Goal: Information Seeking & Learning: Find contact information

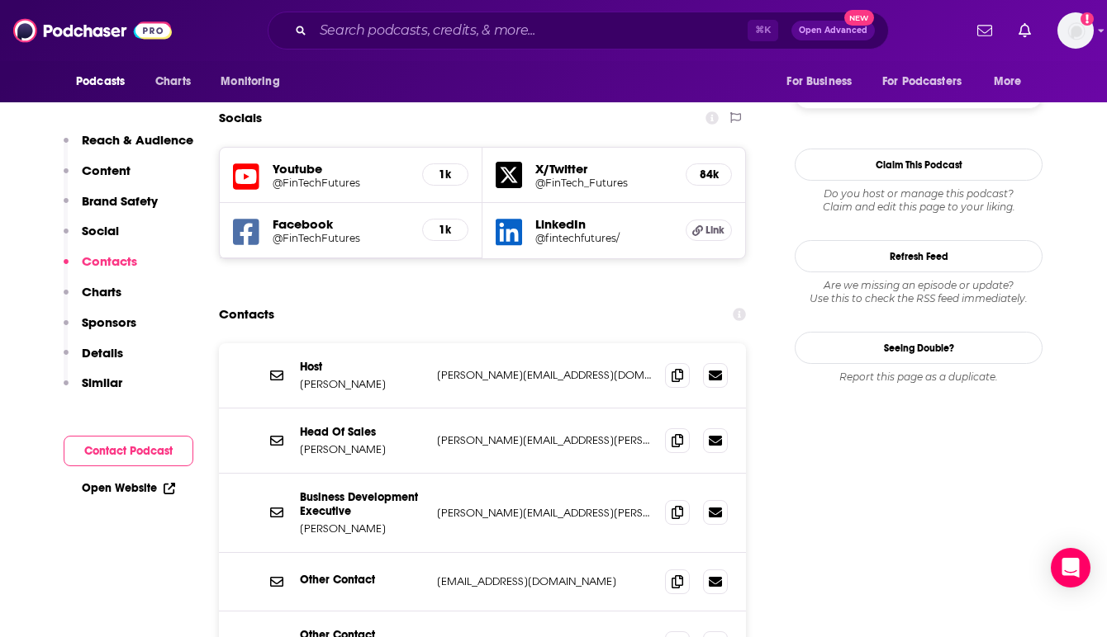
scroll to position [1585, 0]
click at [353, 29] on input "Search podcasts, credits, & more..." at bounding box center [530, 30] width 434 height 26
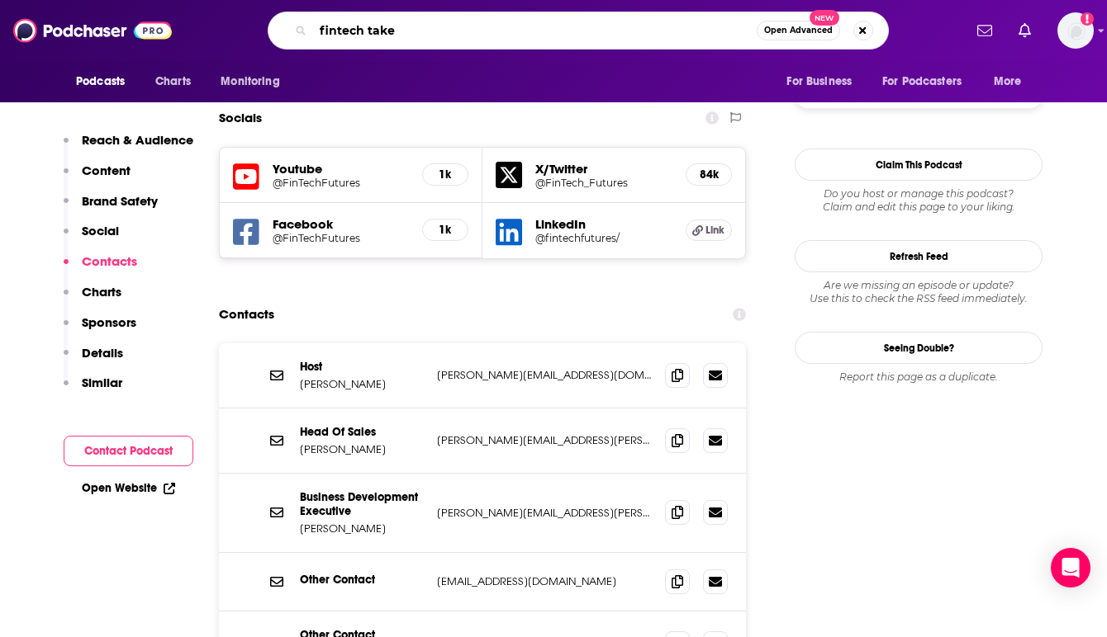
type input "fintech takes"
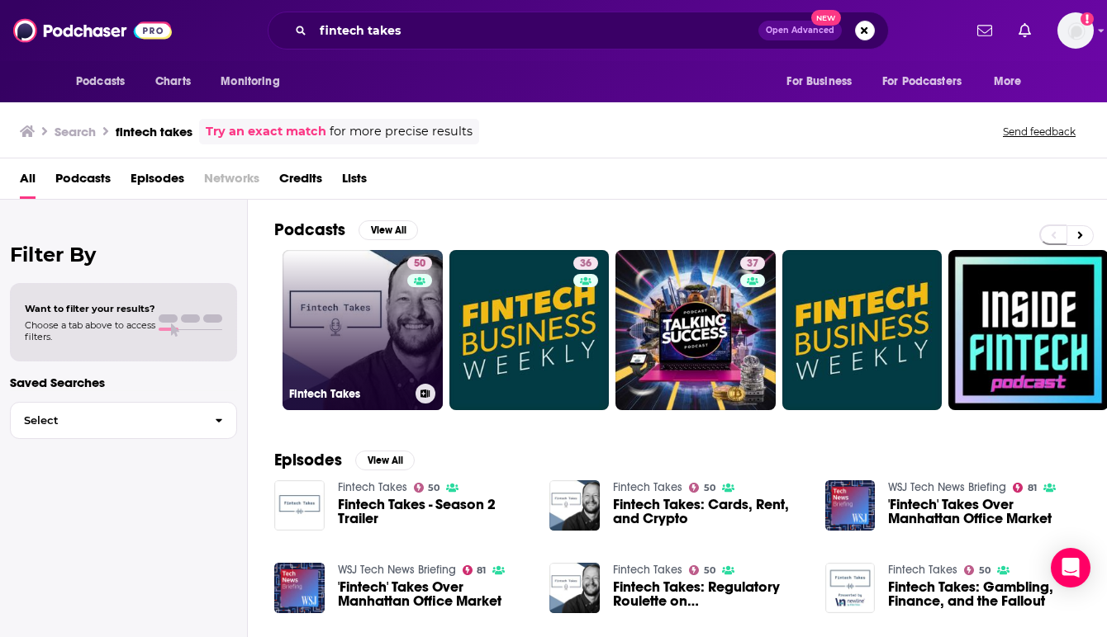
click at [374, 307] on link "50 Fintech Takes" at bounding box center [362, 330] width 160 height 160
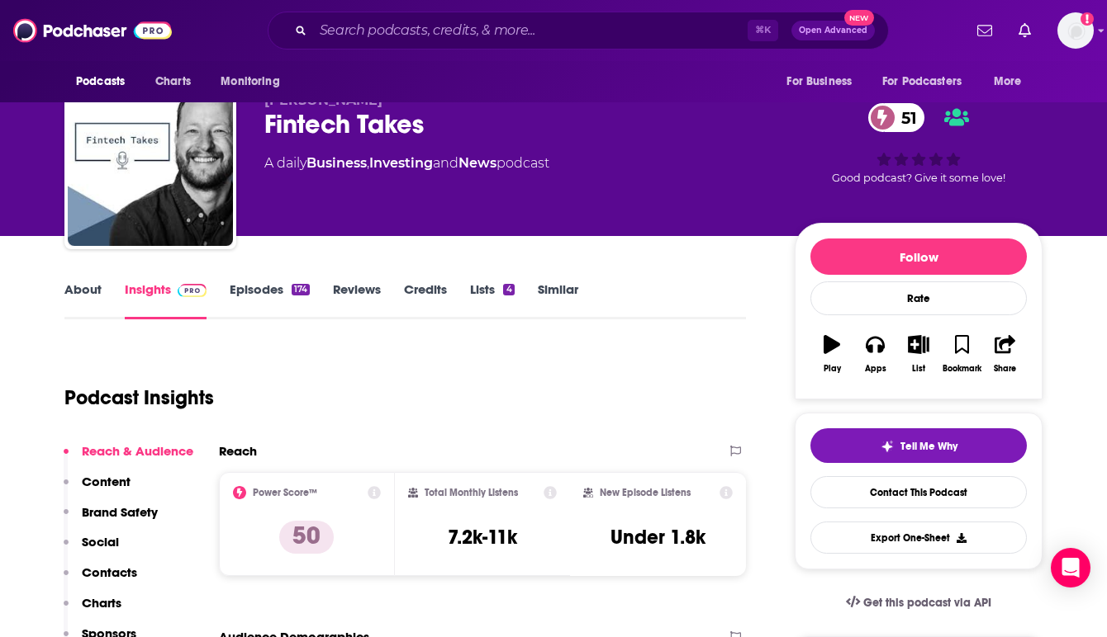
click at [401, 364] on div "Podcast Insights" at bounding box center [398, 388] width 668 height 84
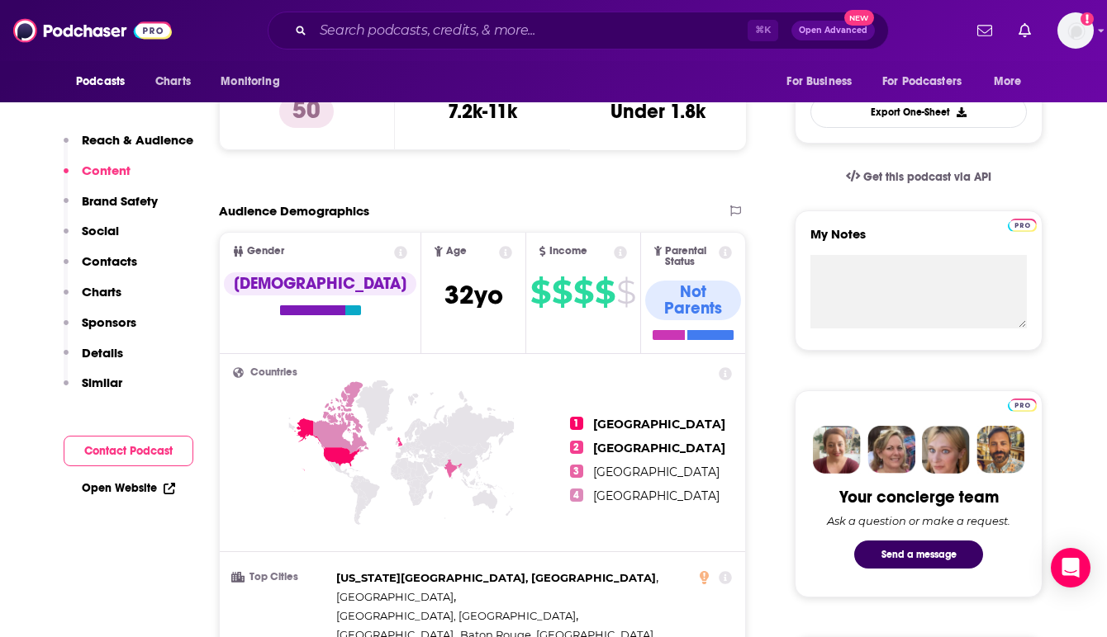
scroll to position [429, 0]
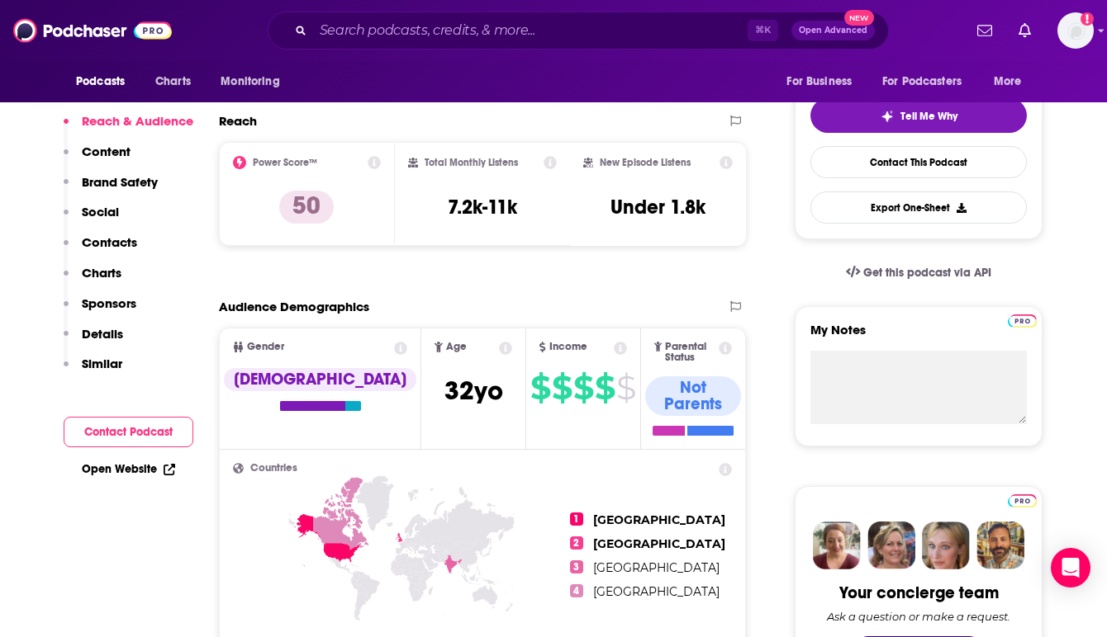
scroll to position [0, 0]
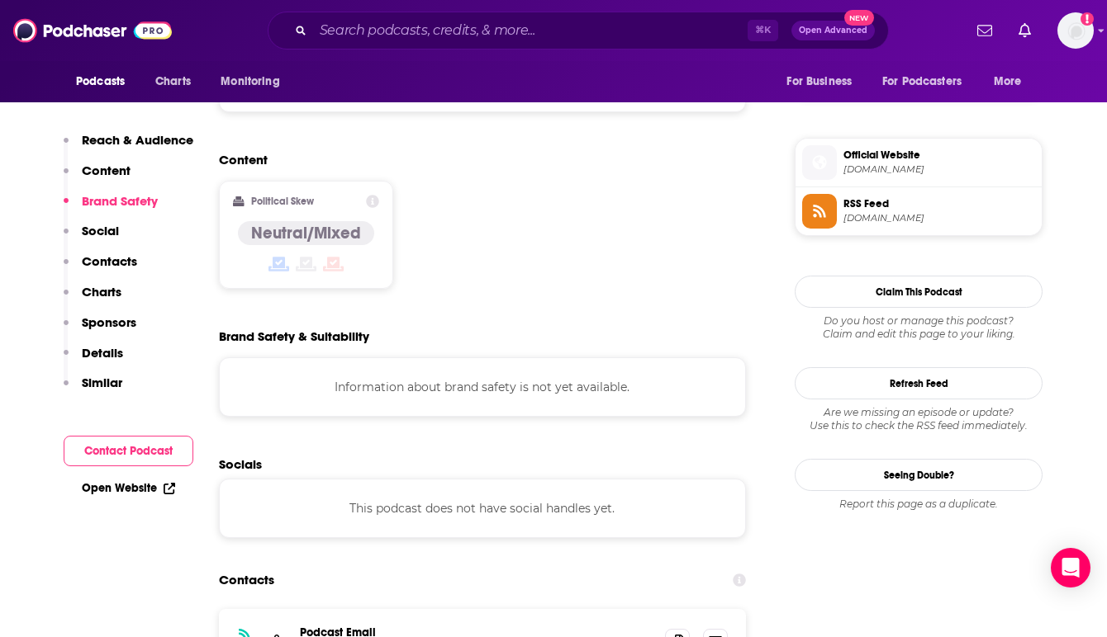
scroll to position [1387, 0]
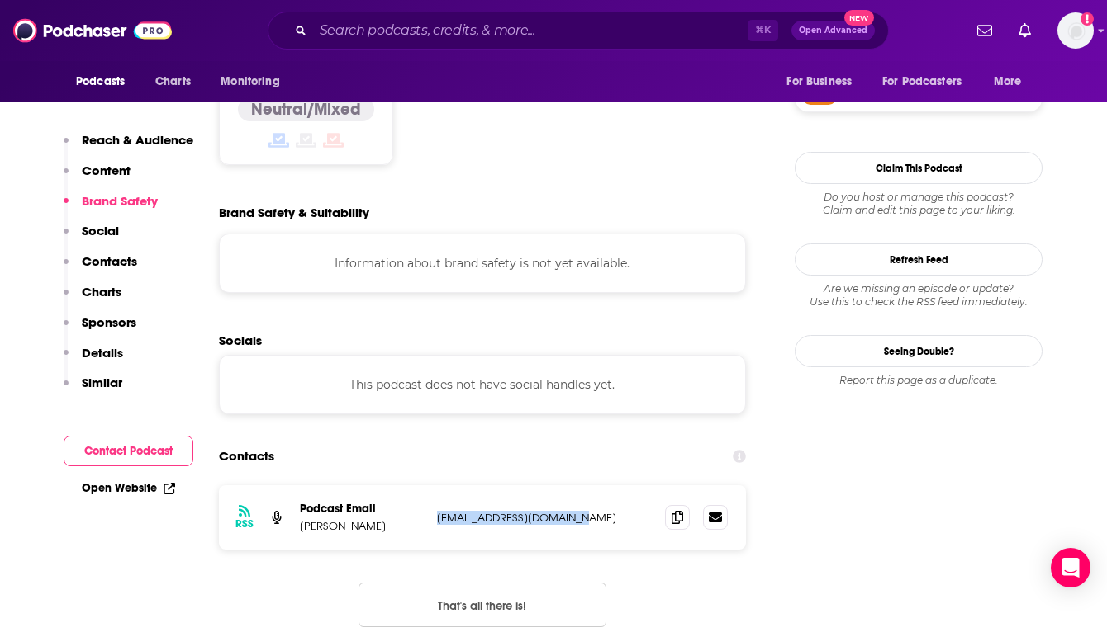
drag, startPoint x: 595, startPoint y: 402, endPoint x: 435, endPoint y: 402, distance: 159.4
click at [435, 486] on div "RSS Podcast Email [PERSON_NAME] [EMAIL_ADDRESS][DOMAIN_NAME] [EMAIL_ADDRESS][DO…" at bounding box center [482, 518] width 527 height 64
copy p "[EMAIL_ADDRESS][DOMAIN_NAME]"
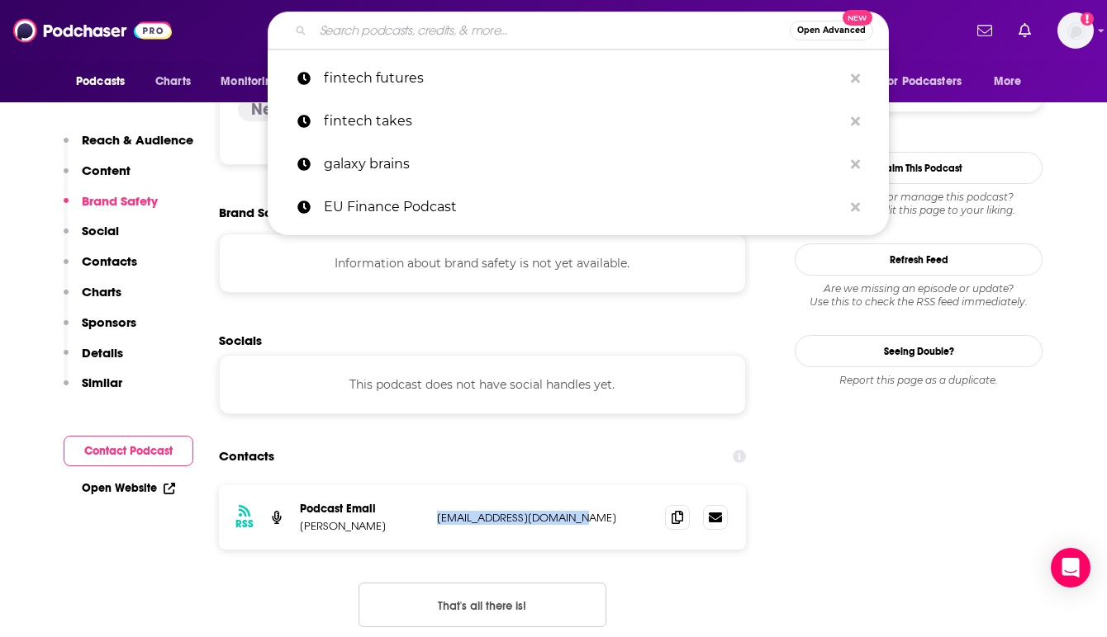
click at [338, 36] on input "Search podcasts, credits, & more..." at bounding box center [551, 30] width 476 height 26
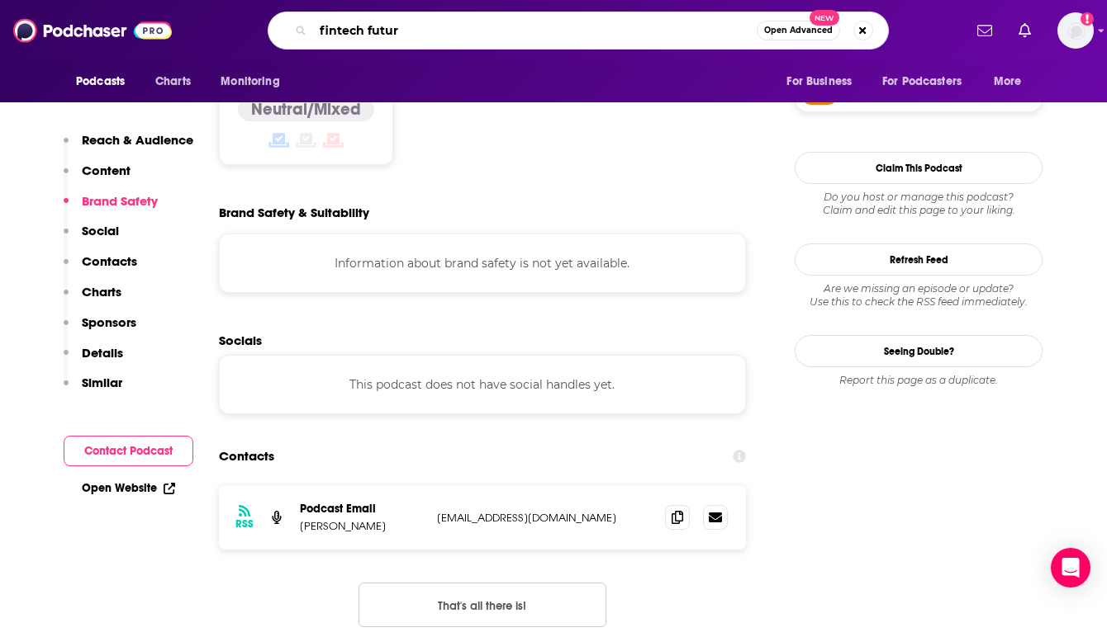
type input "fintech future"
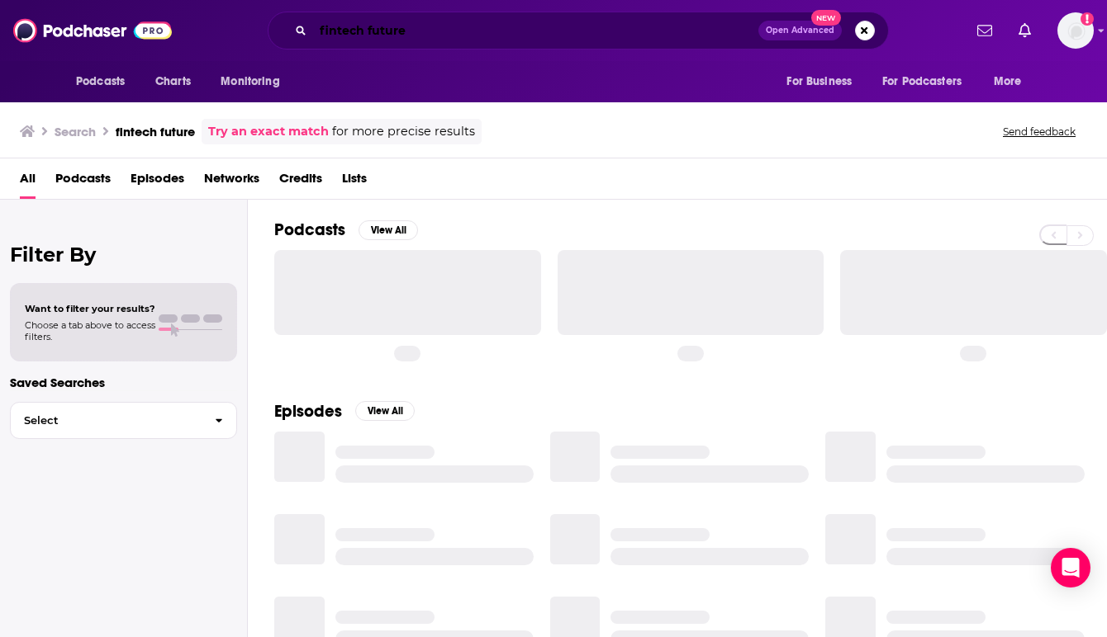
click at [429, 40] on input "fintech future" at bounding box center [535, 30] width 445 height 26
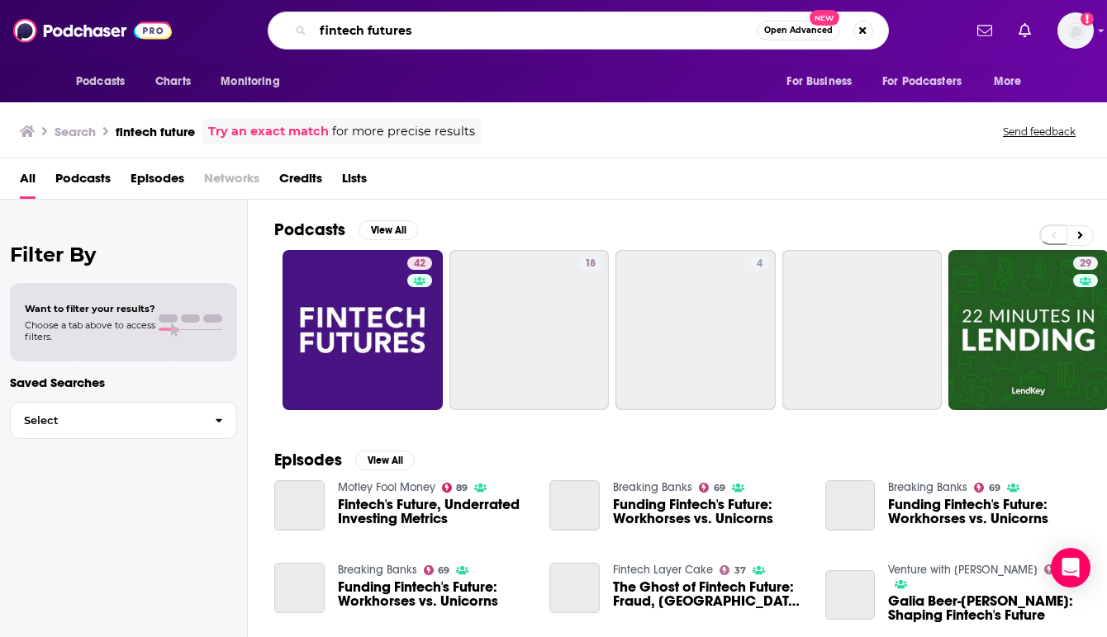
type input "fintech futures"
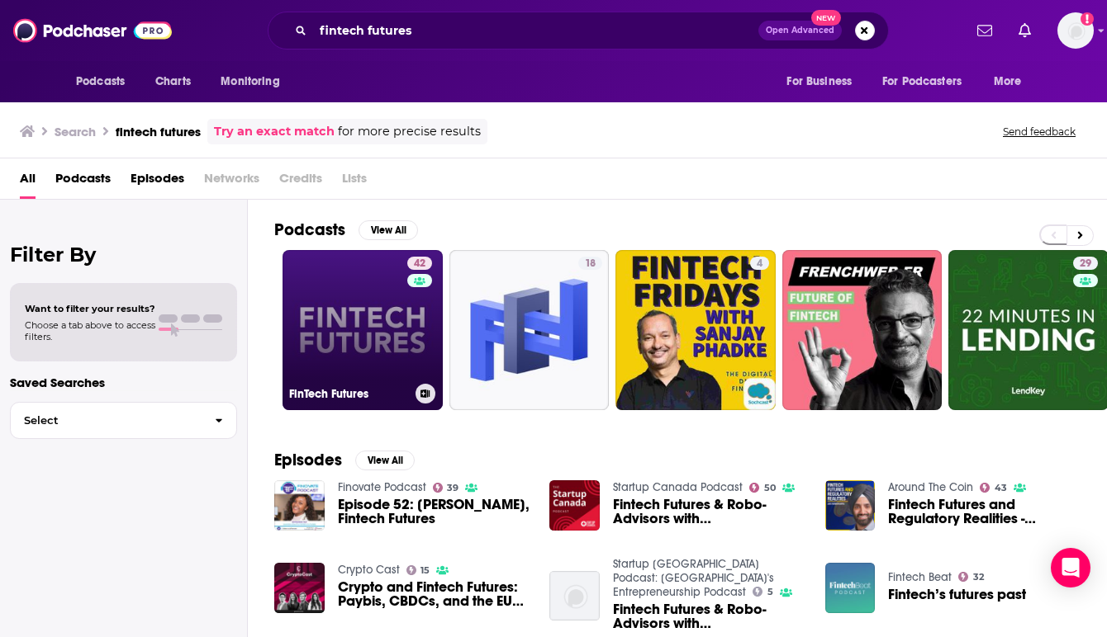
click at [356, 312] on link "42 FinTech Futures" at bounding box center [362, 330] width 160 height 160
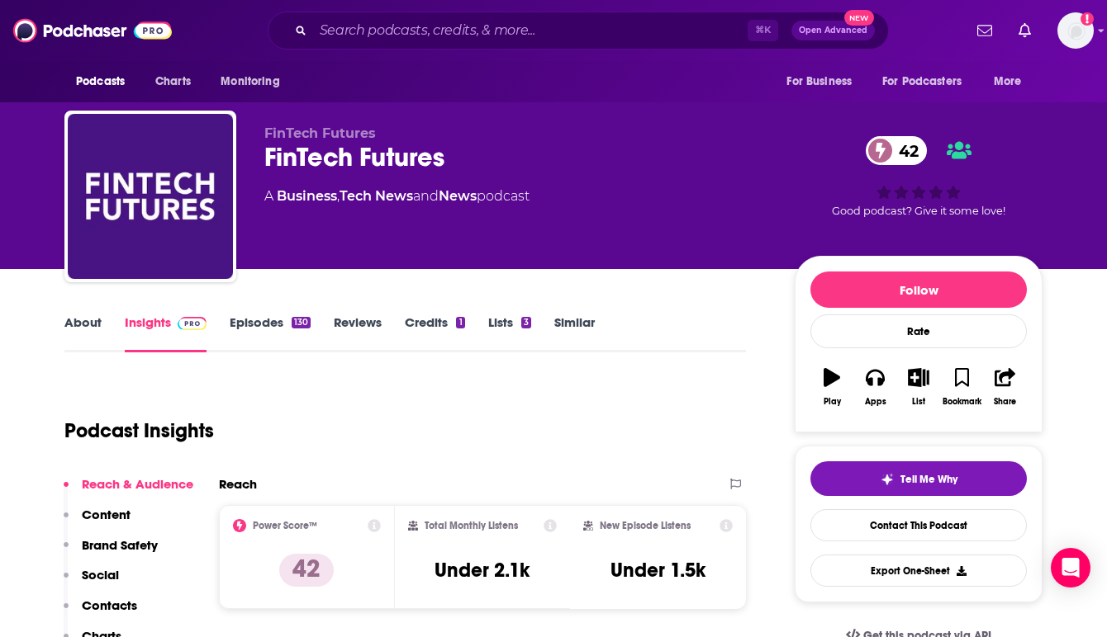
click at [277, 321] on link "Episodes 130" at bounding box center [270, 334] width 81 height 38
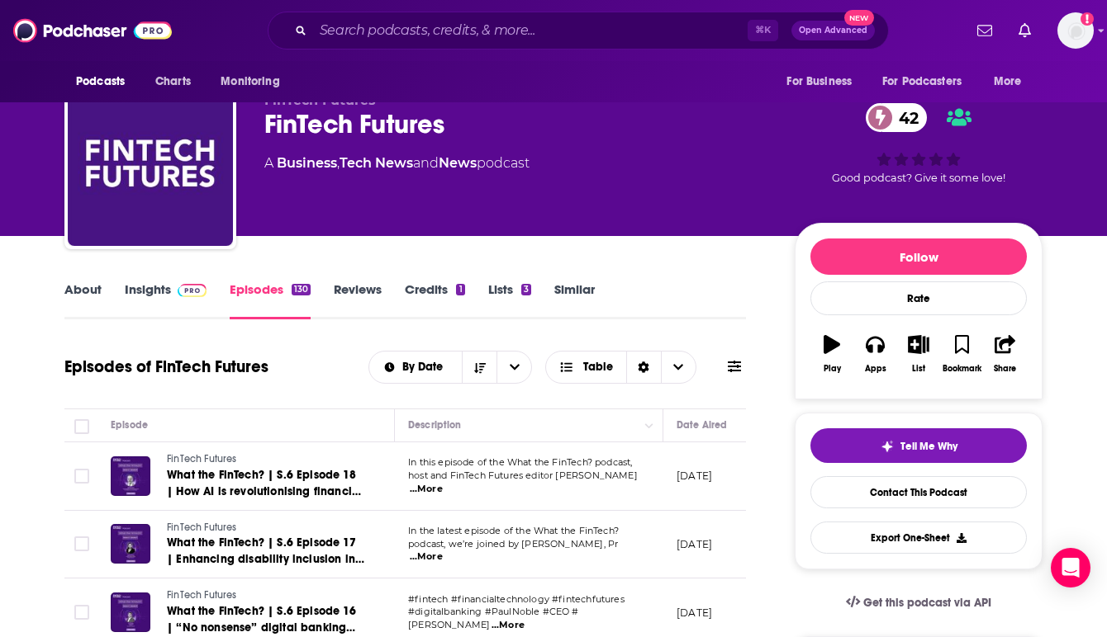
scroll to position [66, 0]
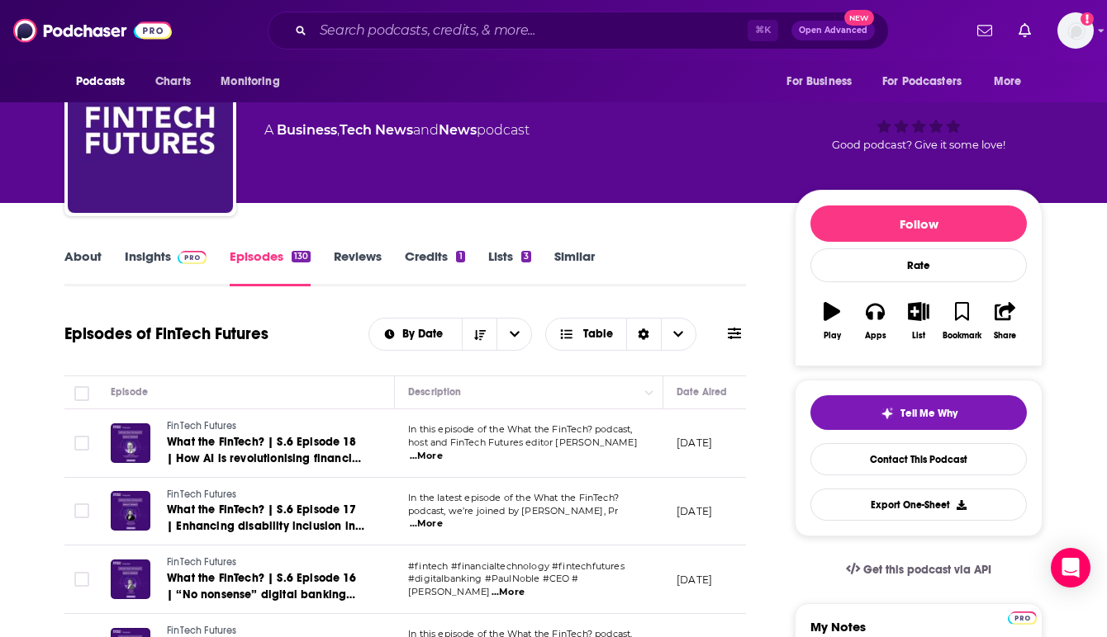
click at [145, 257] on link "Insights" at bounding box center [166, 268] width 82 height 38
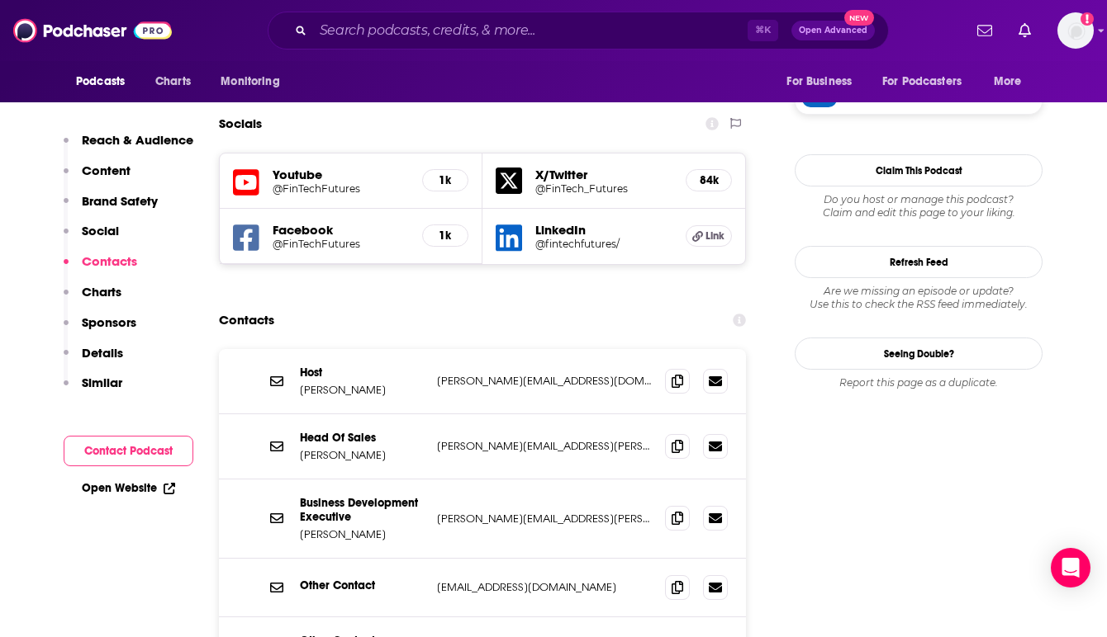
scroll to position [1585, 0]
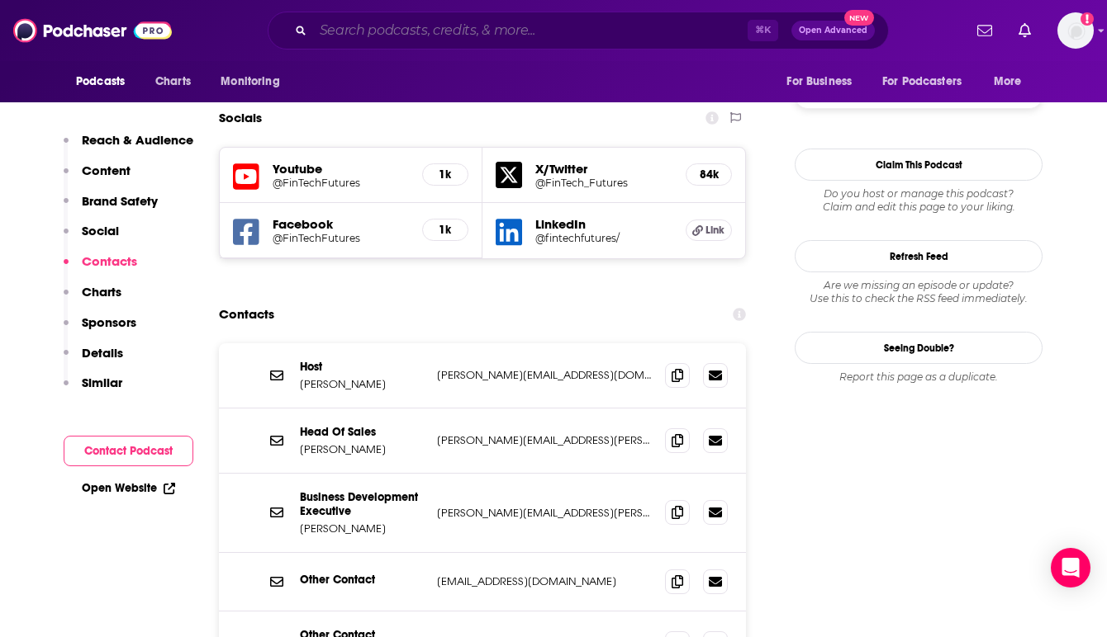
click at [370, 34] on input "Search podcasts, credits, & more..." at bounding box center [530, 30] width 434 height 26
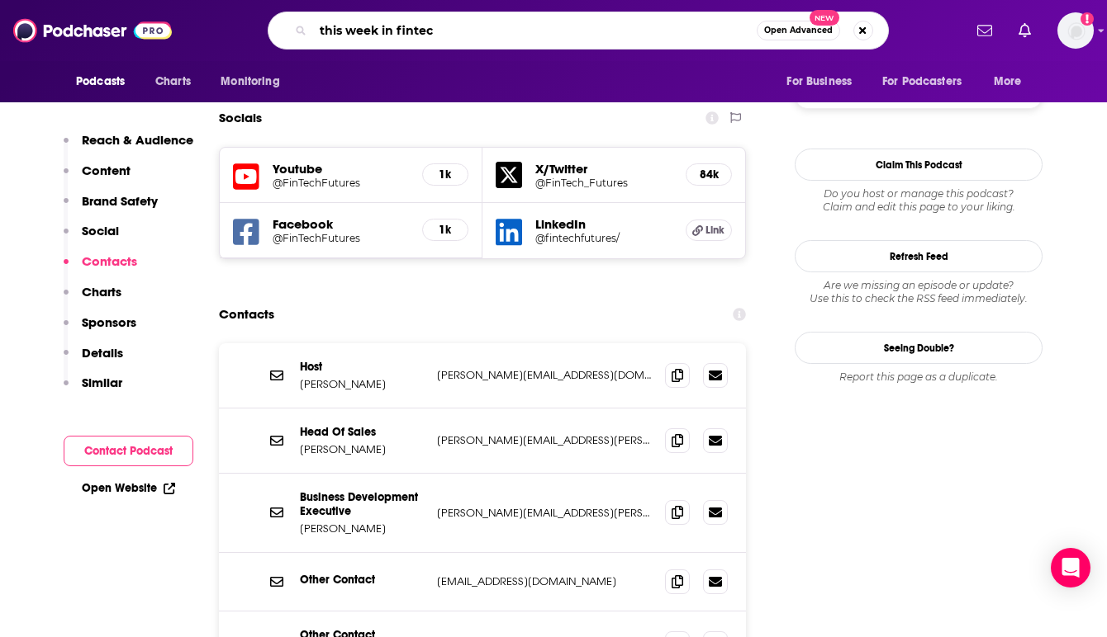
type input "this week in [GEOGRAPHIC_DATA]"
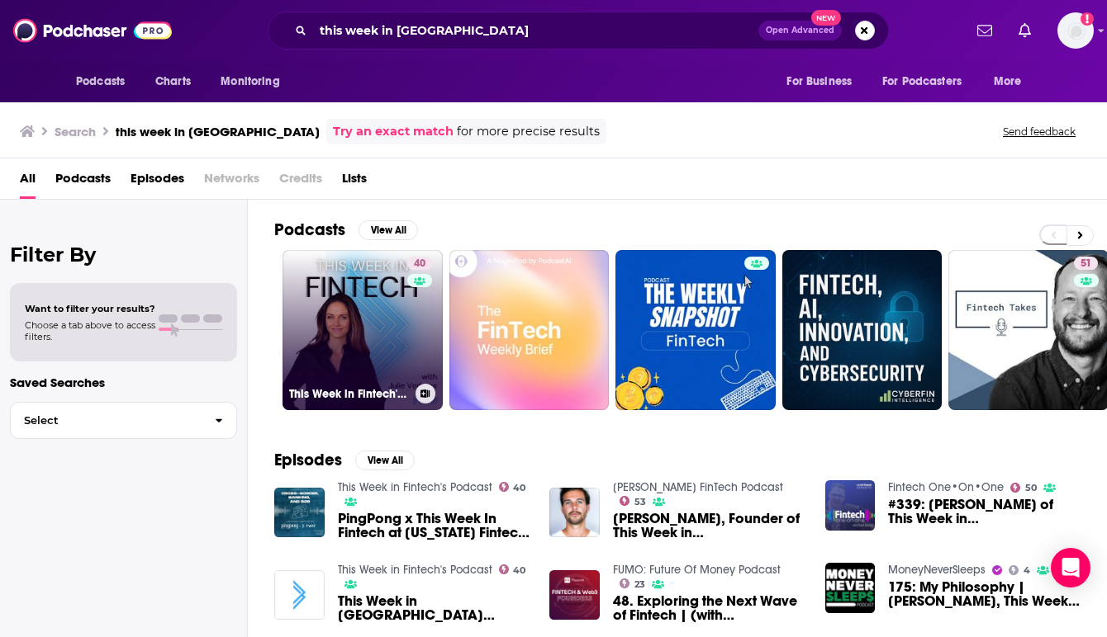
click at [364, 312] on link "40 This Week in Fintech's Podcast" at bounding box center [362, 330] width 160 height 160
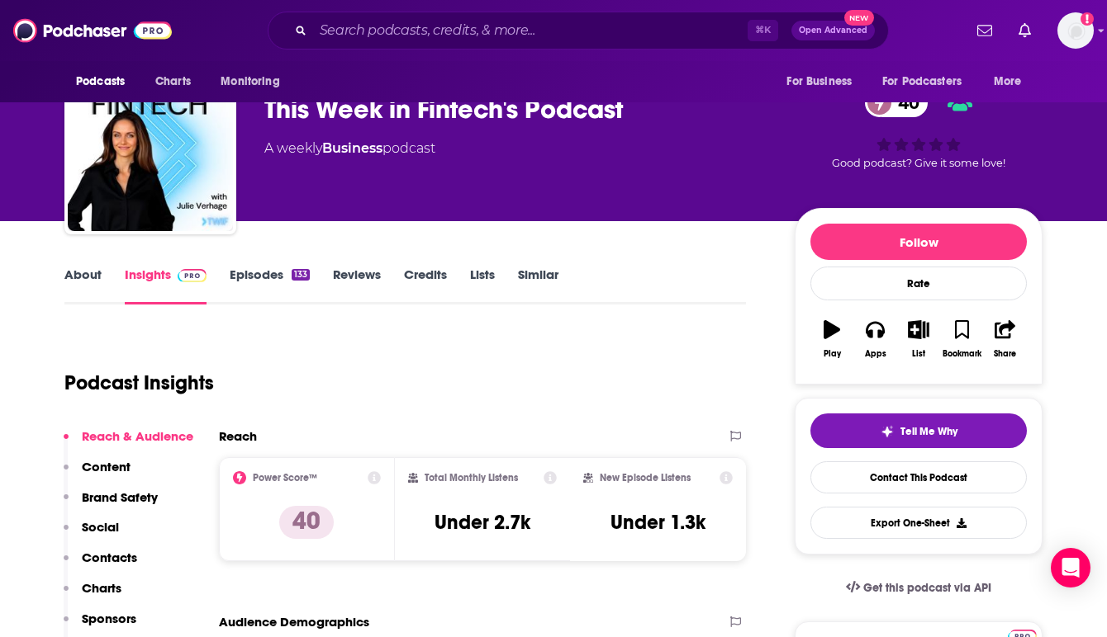
scroll to position [33, 0]
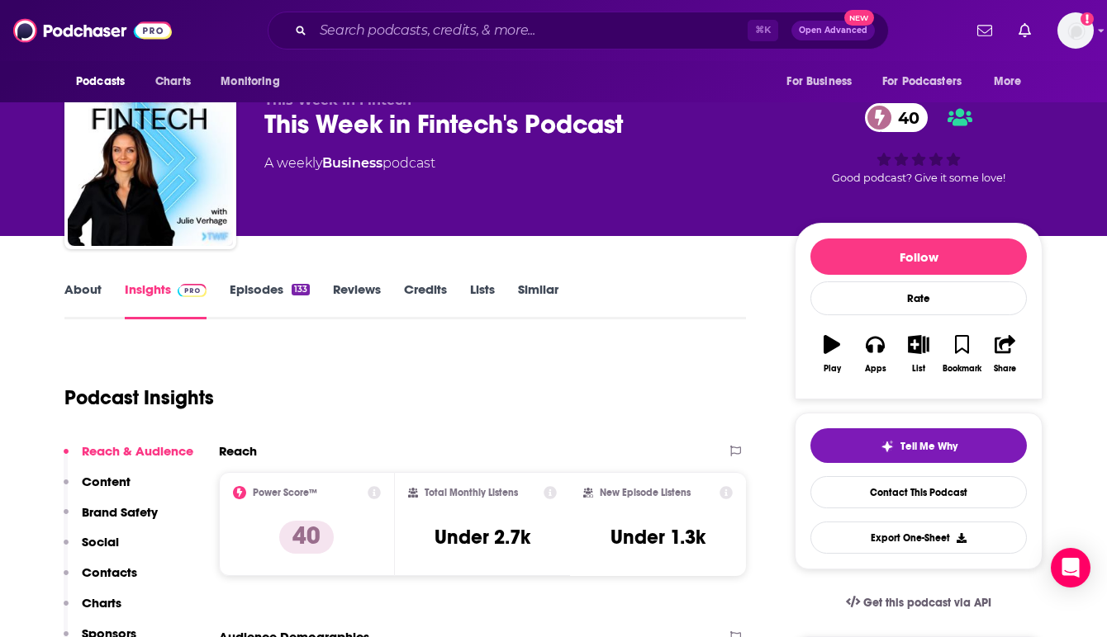
click at [268, 291] on link "Episodes 133" at bounding box center [270, 301] width 80 height 38
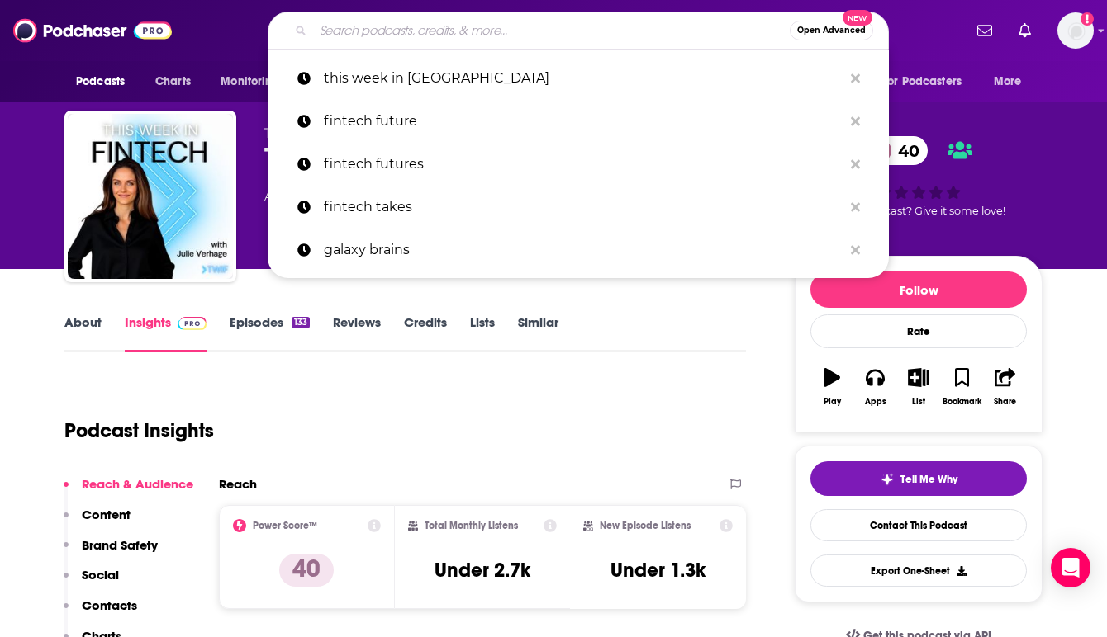
click at [379, 35] on input "Search podcasts, credits, & more..." at bounding box center [551, 30] width 476 height 26
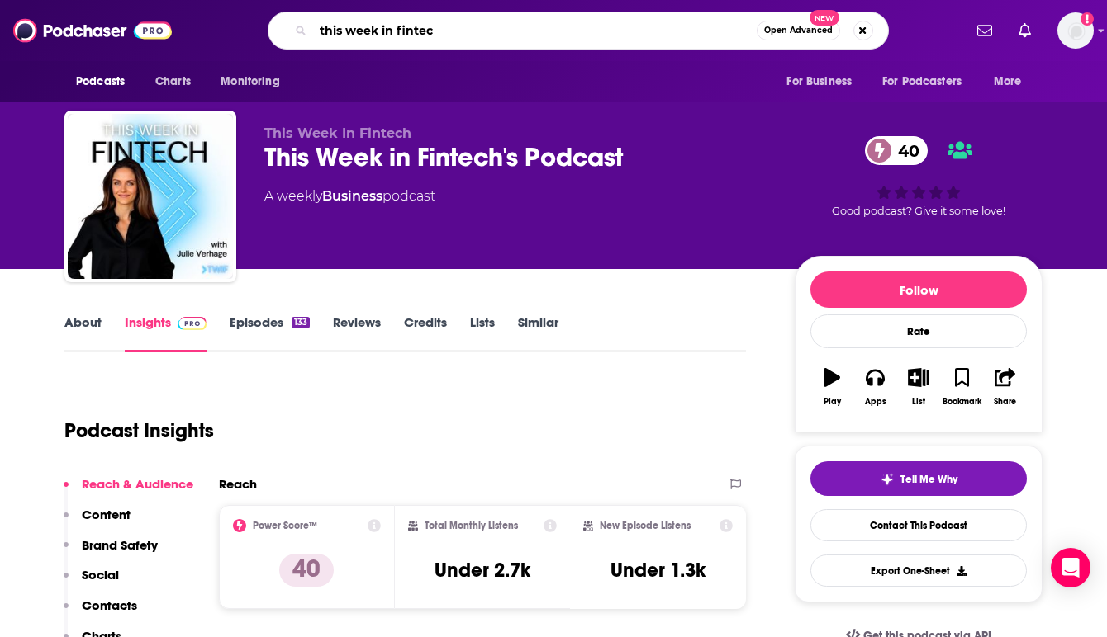
type input "this week in [GEOGRAPHIC_DATA]"
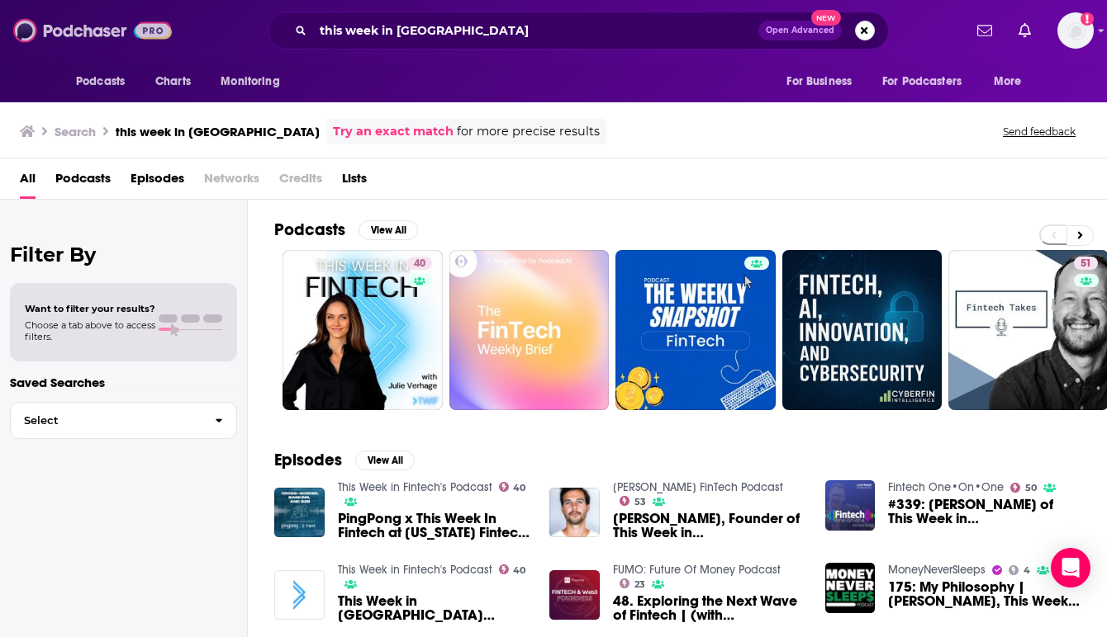
click at [88, 22] on img at bounding box center [92, 30] width 159 height 31
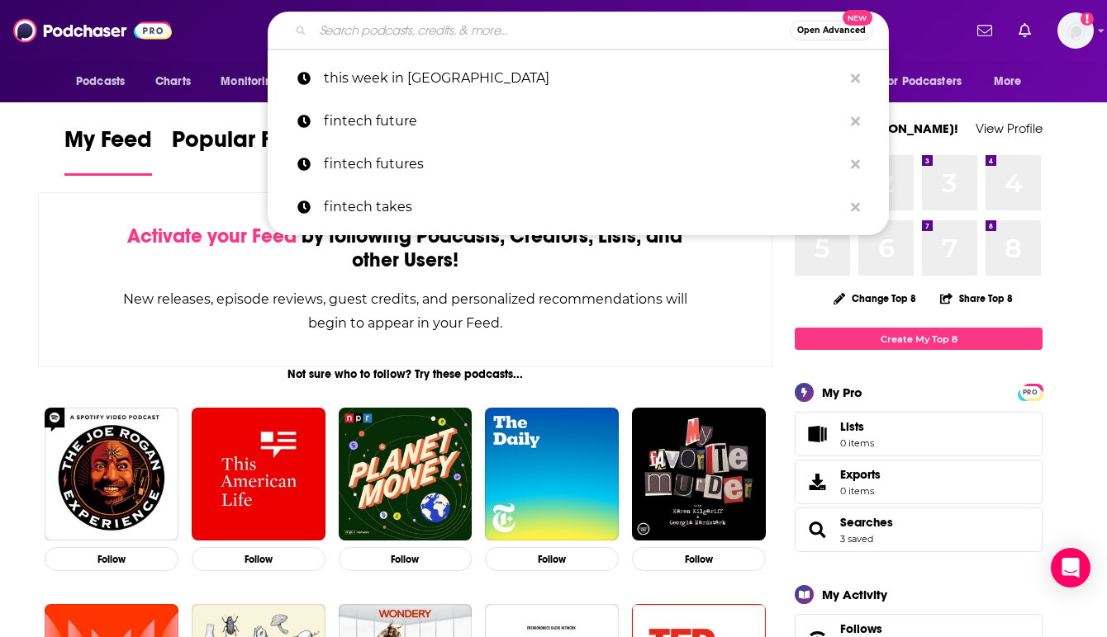
click at [362, 35] on input "Search podcasts, credits, & more..." at bounding box center [551, 30] width 476 height 26
paste input "[PERSON_NAME]"
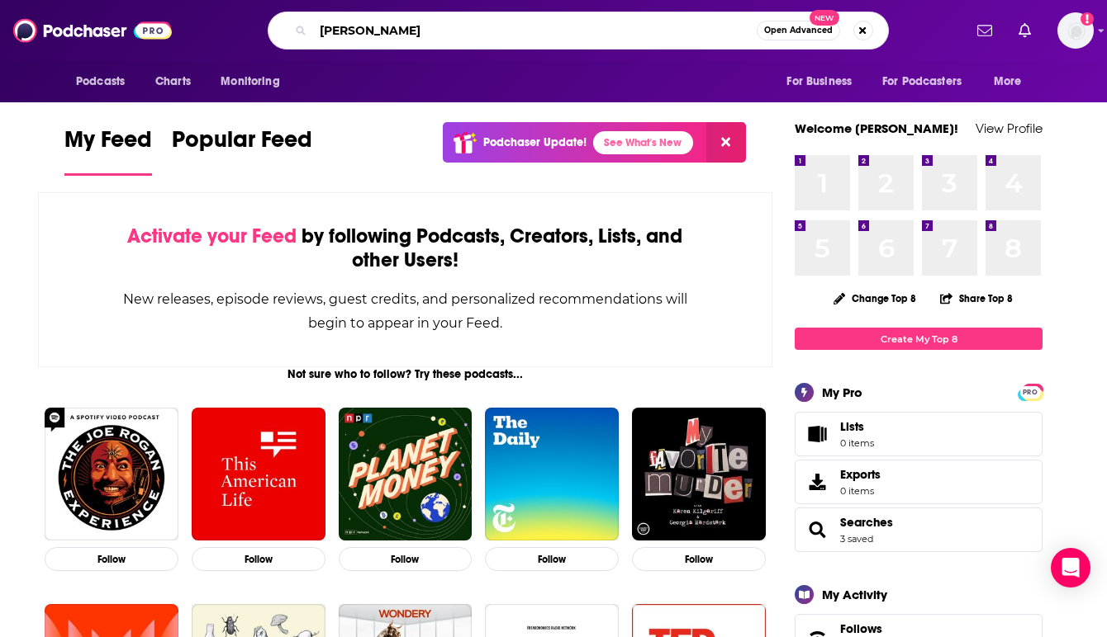
type input "[PERSON_NAME]"
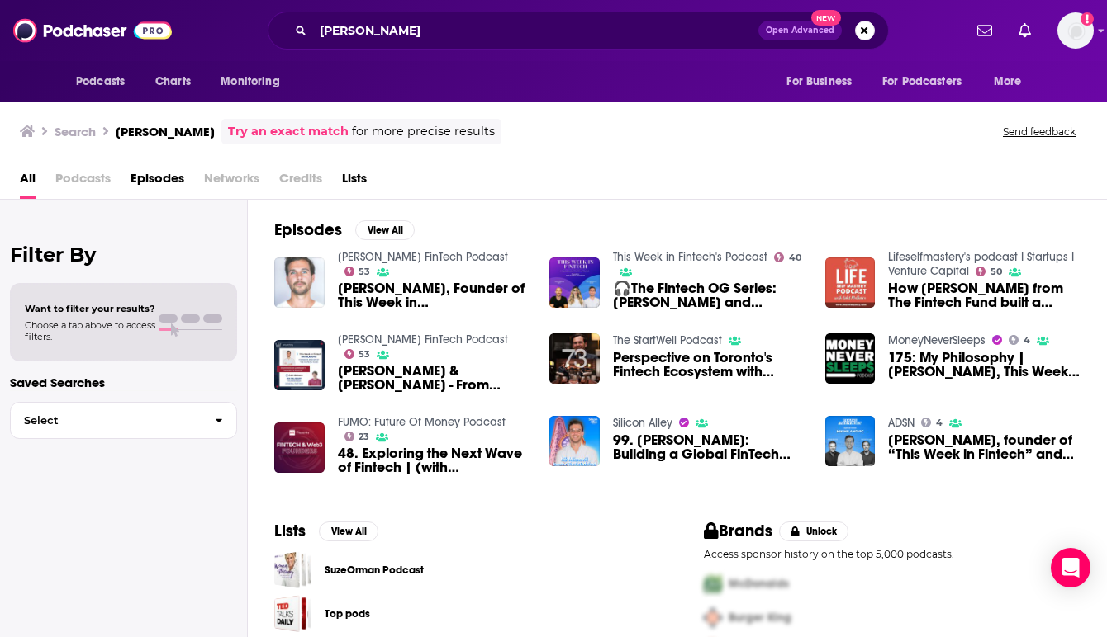
click at [290, 258] on img "Nik Milanović, Founder of This Week in Fintech, GP of The Fintech Fund - A lead…" at bounding box center [299, 283] width 50 height 50
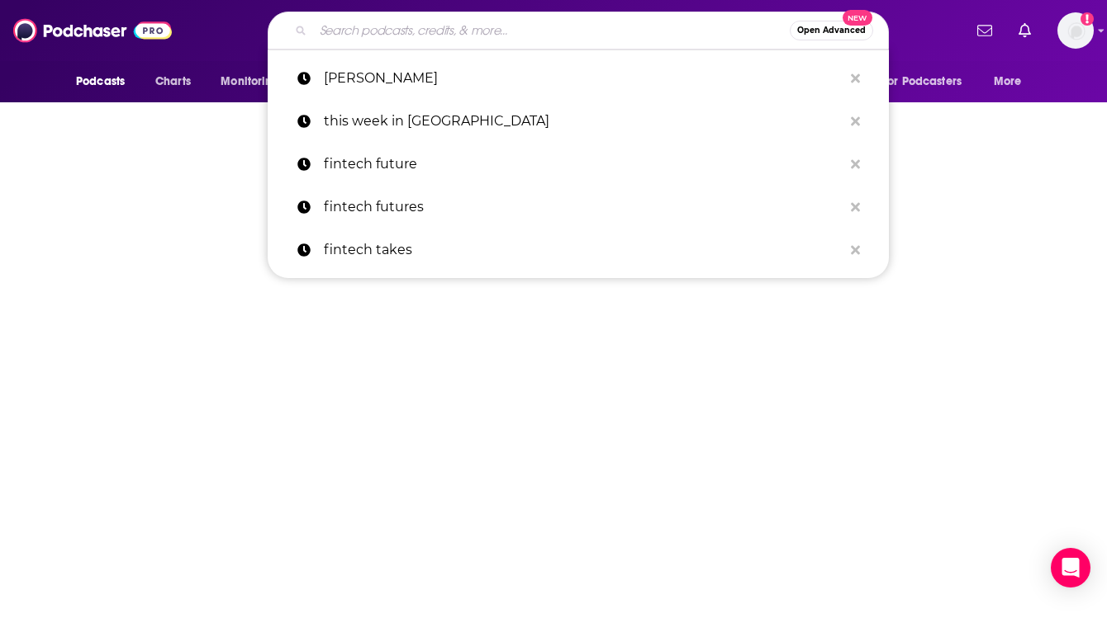
click at [340, 35] on input "Search podcasts, credits, & more..." at bounding box center [551, 30] width 476 height 26
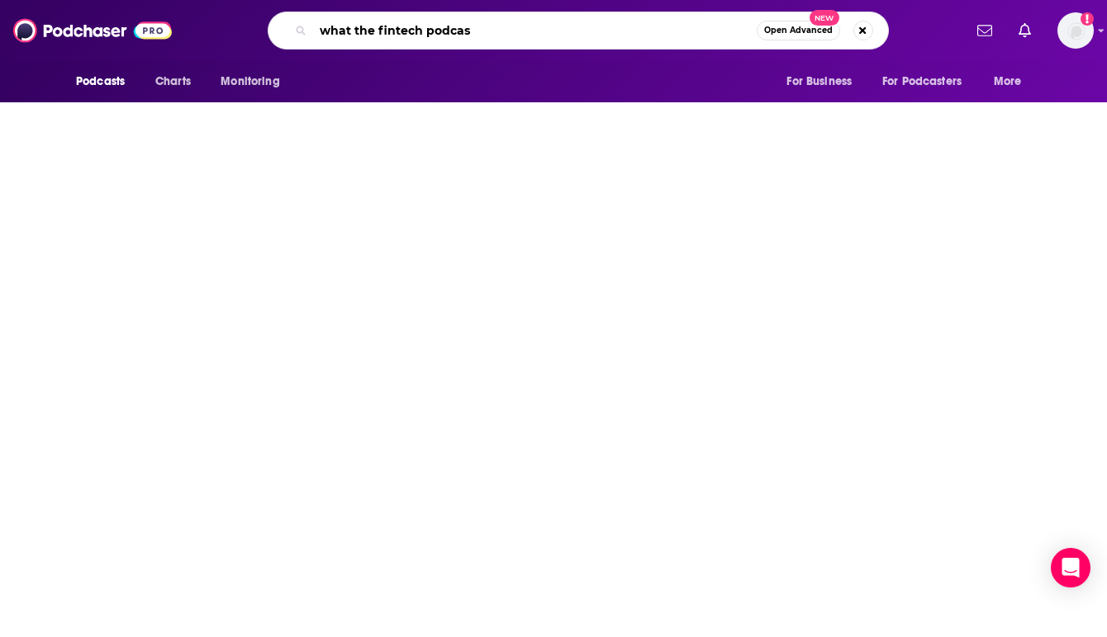
type input "what the fintech podcast"
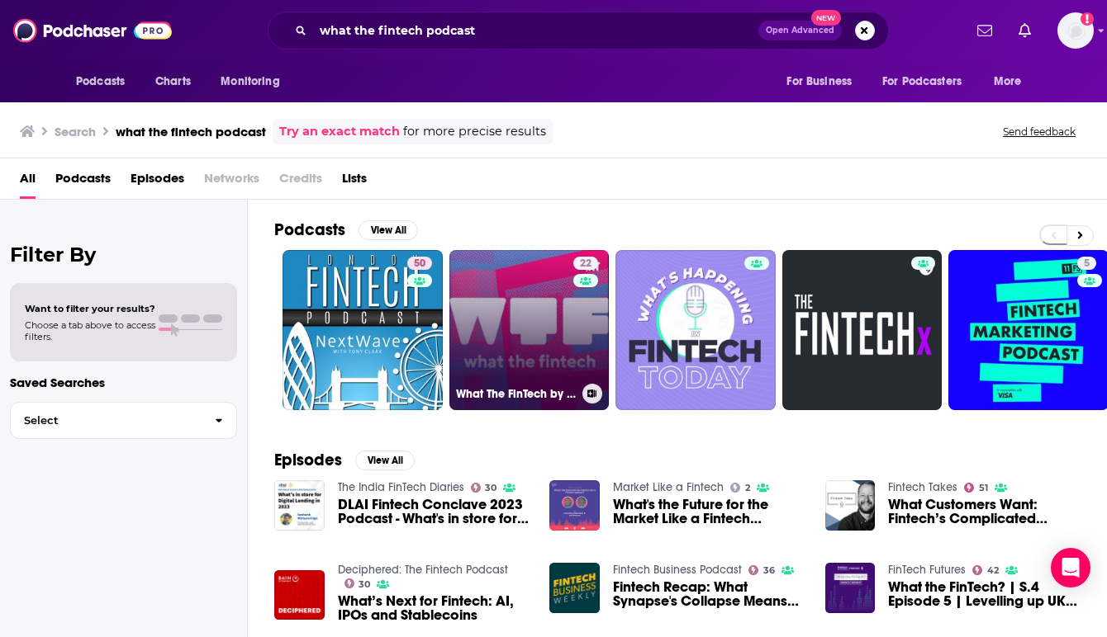
click at [509, 340] on link "22 What The FinTech by [PERSON_NAME]" at bounding box center [529, 330] width 160 height 160
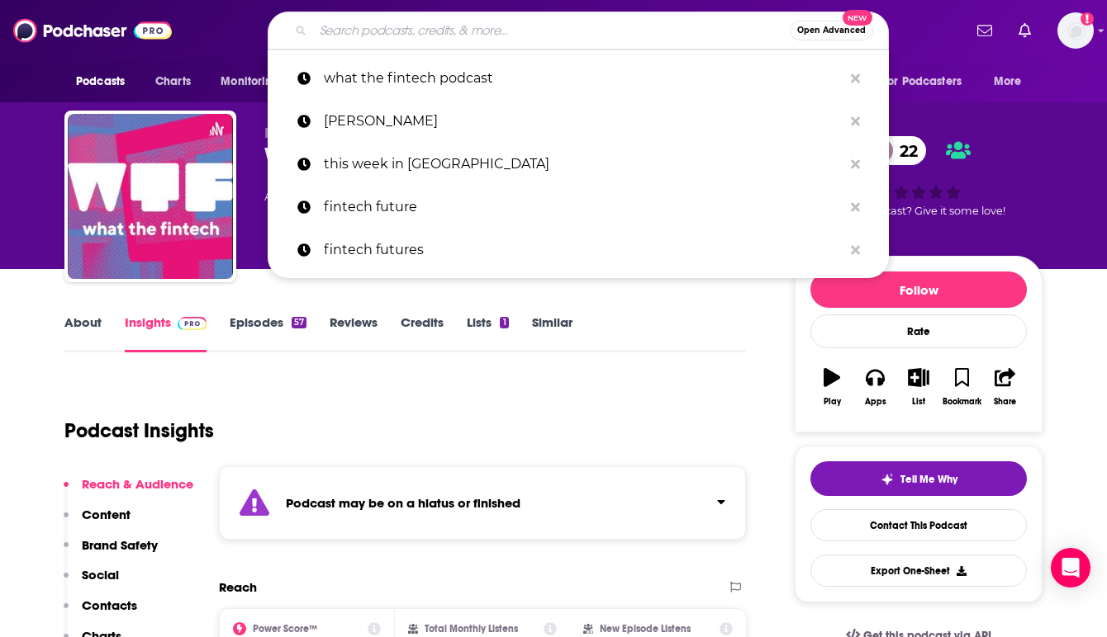
click at [360, 33] on input "Search podcasts, credits, & more..." at bounding box center [551, 30] width 476 height 26
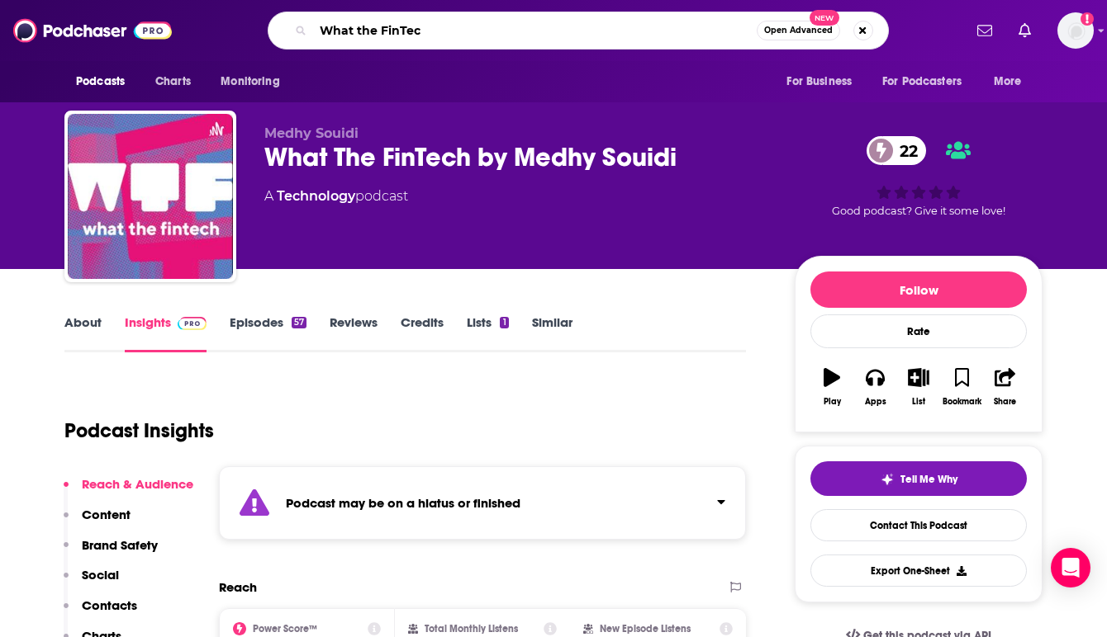
type input "What the FinTech"
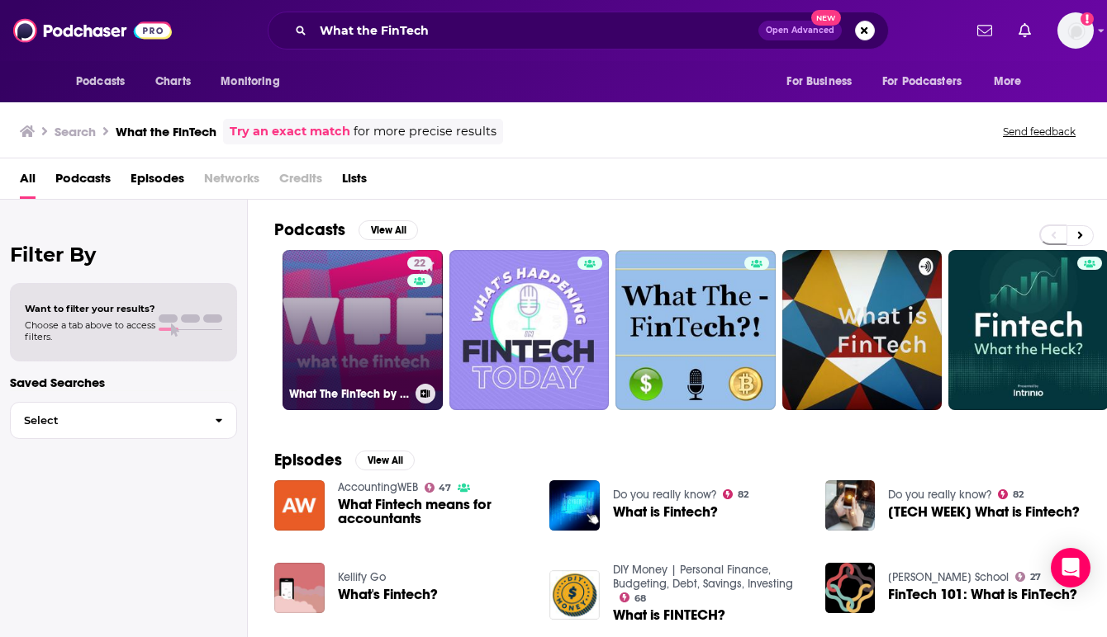
click at [319, 290] on link "22 What The FinTech by [PERSON_NAME]" at bounding box center [362, 330] width 160 height 160
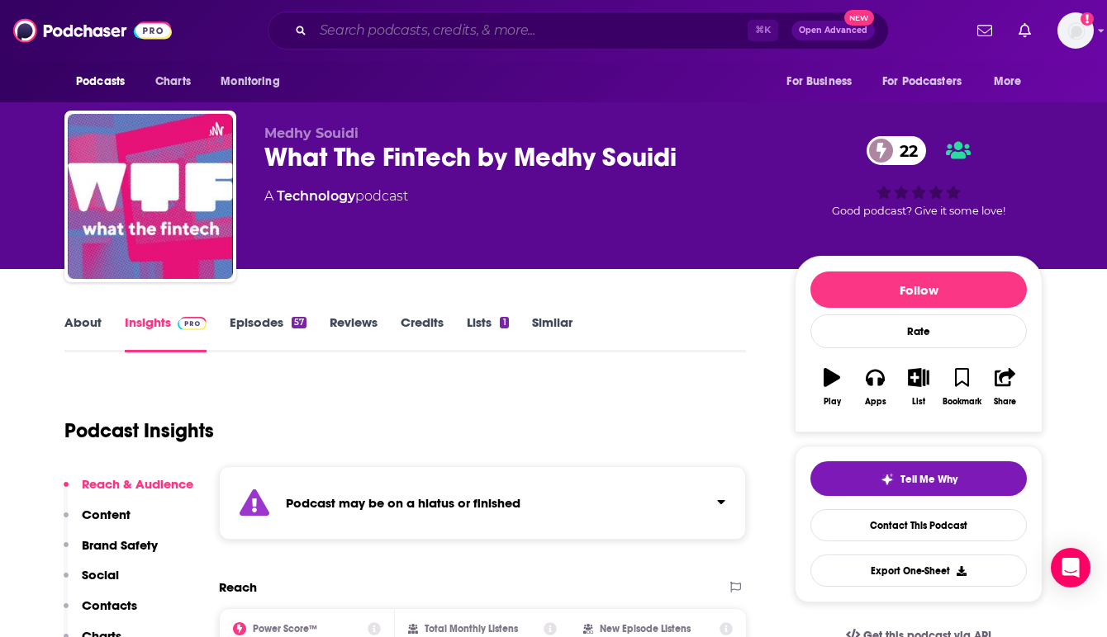
click at [431, 37] on input "Search podcasts, credits, & more..." at bounding box center [530, 30] width 434 height 26
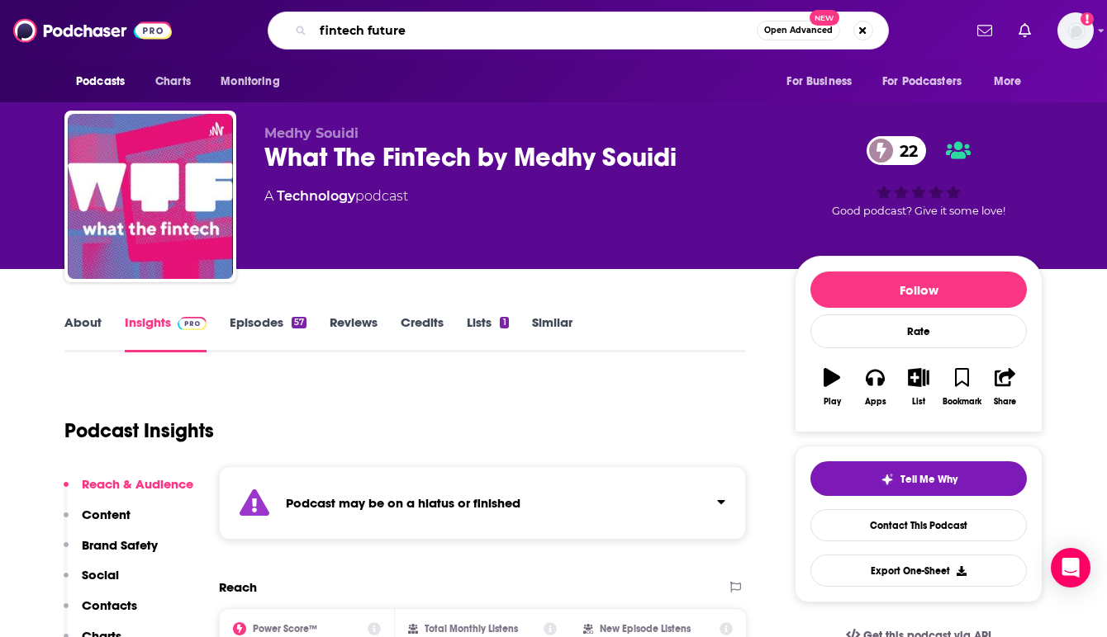
type input "fintech futures"
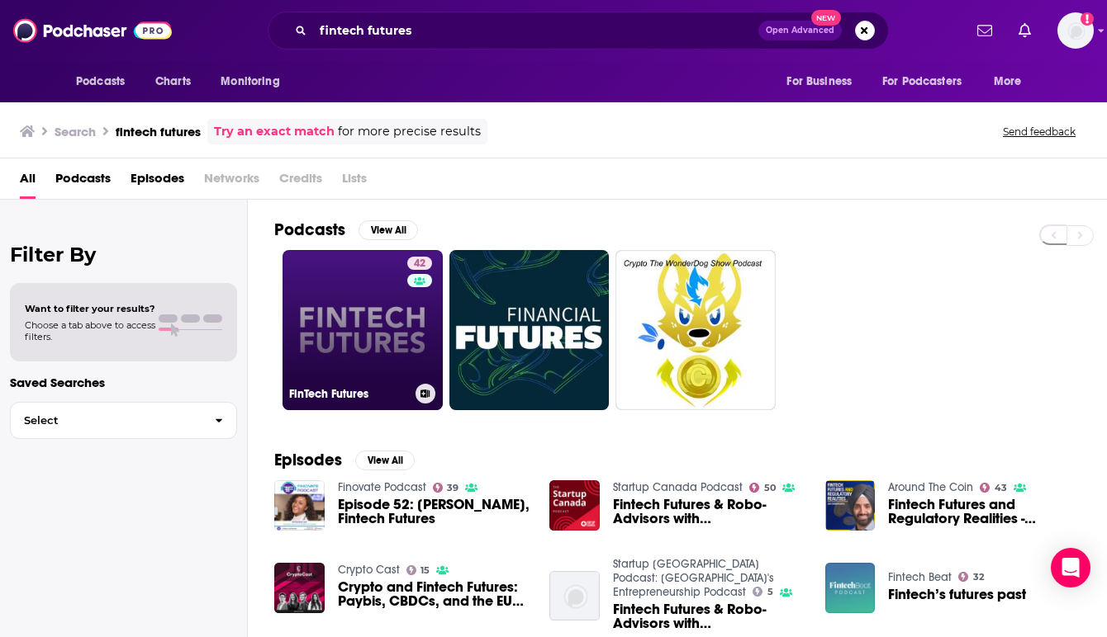
click at [348, 323] on link "42 FinTech Futures" at bounding box center [362, 330] width 160 height 160
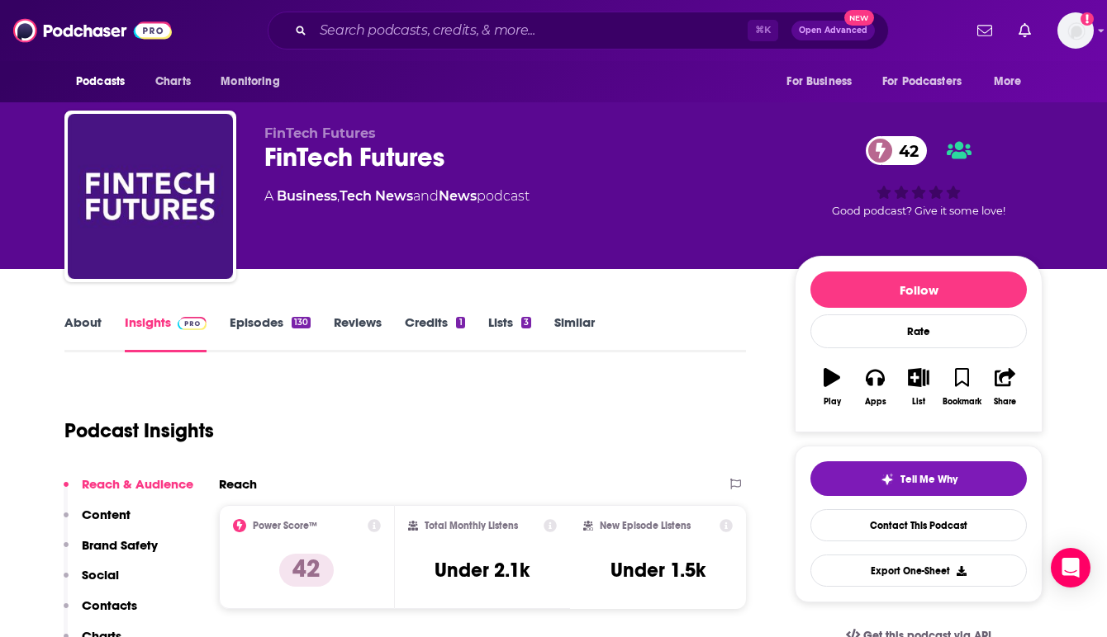
scroll to position [33, 0]
